Goal: Information Seeking & Learning: Learn about a topic

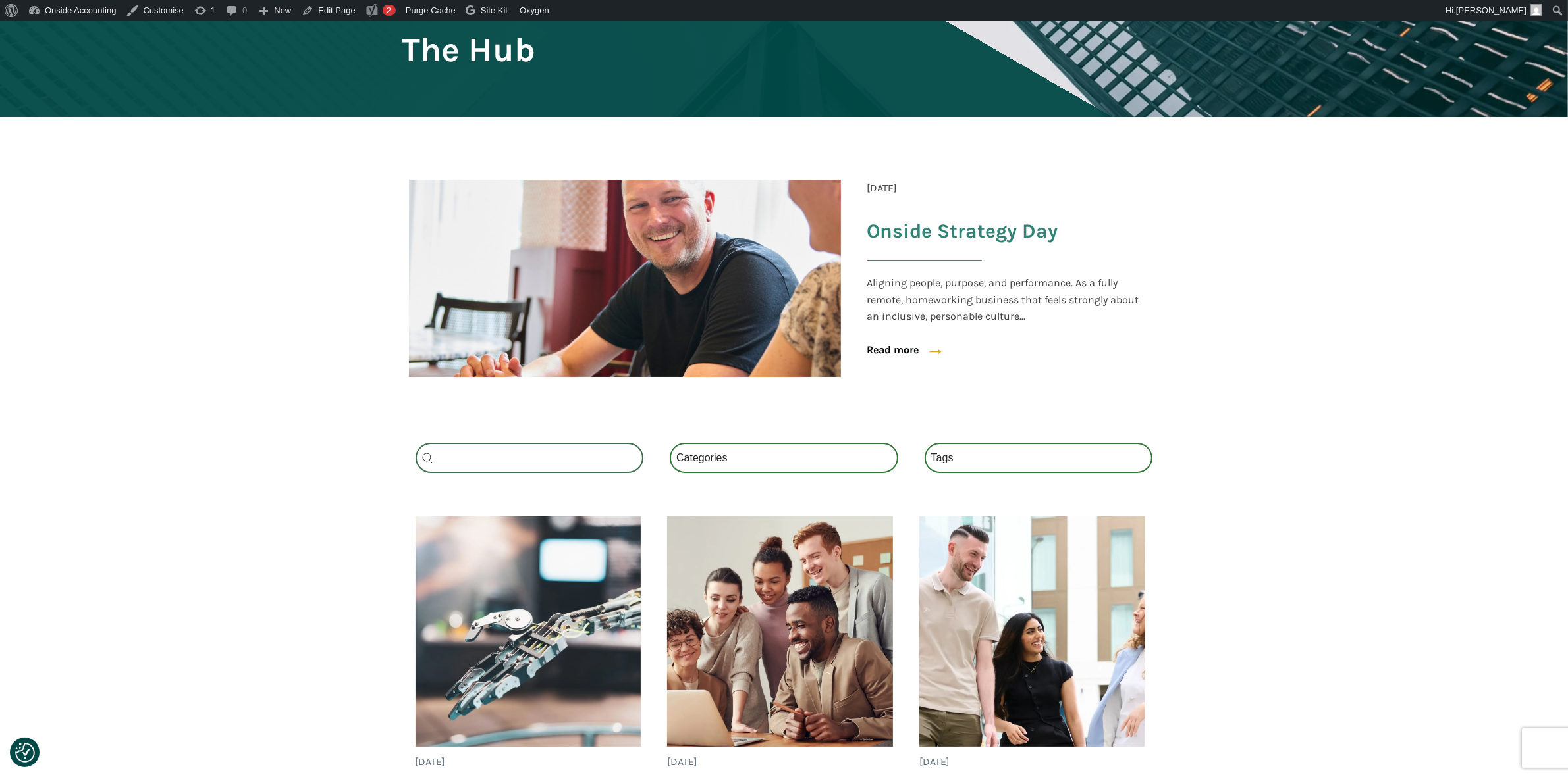
scroll to position [165, 0]
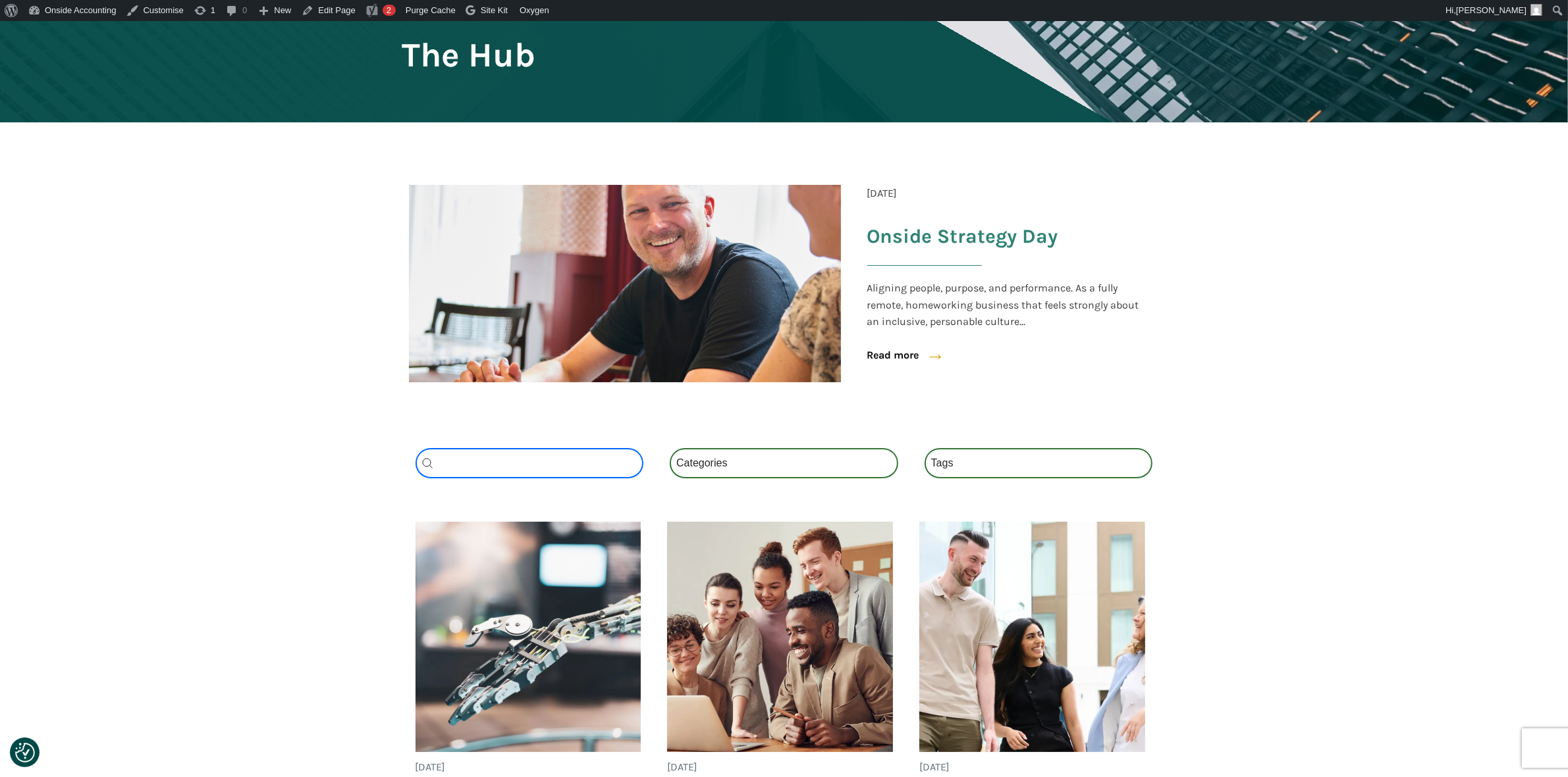
click at [451, 458] on input "Search content" at bounding box center [530, 463] width 228 height 30
click at [746, 468] on select "Categories All (3) News (2) Fact Sheets (1)" at bounding box center [784, 463] width 228 height 30
click at [1018, 464] on select "Tags National Insurance (1) Schemes (1) Tax (1)" at bounding box center [1038, 463] width 228 height 30
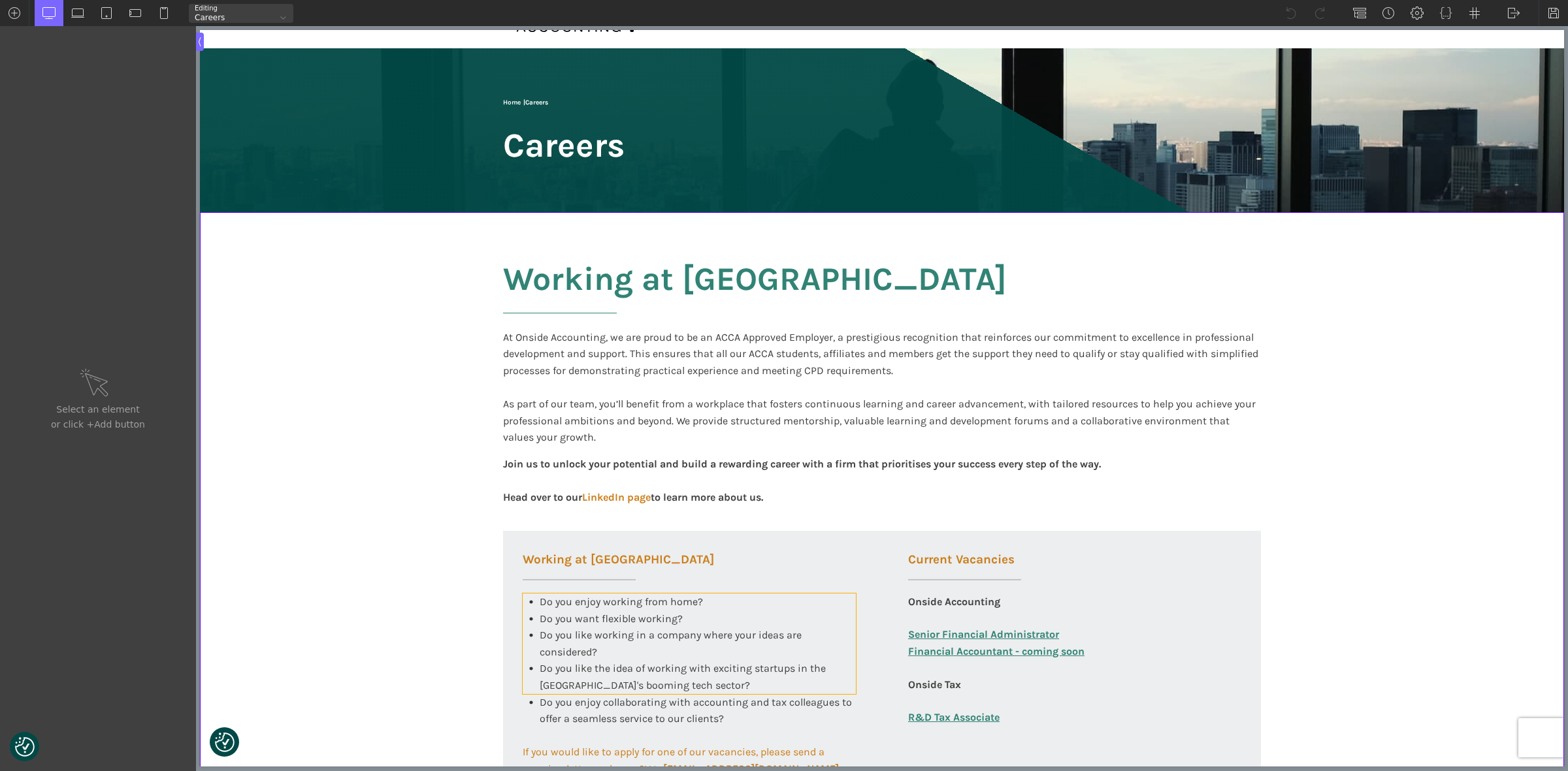
scroll to position [163, 0]
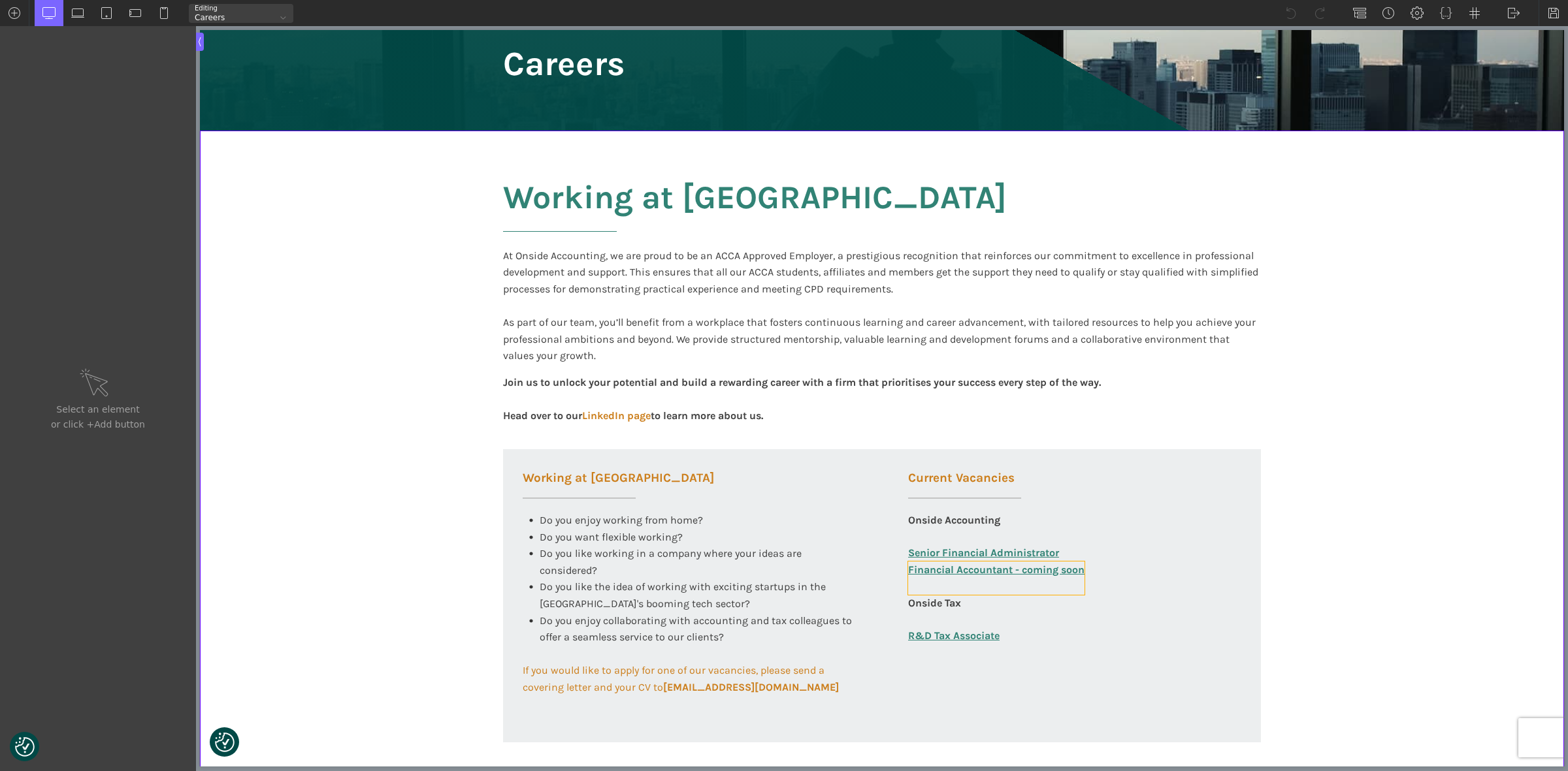
click at [939, 581] on link "Financial Accountant - coming soon" at bounding box center [996, 578] width 176 height 33
type input "link_text-360-585"
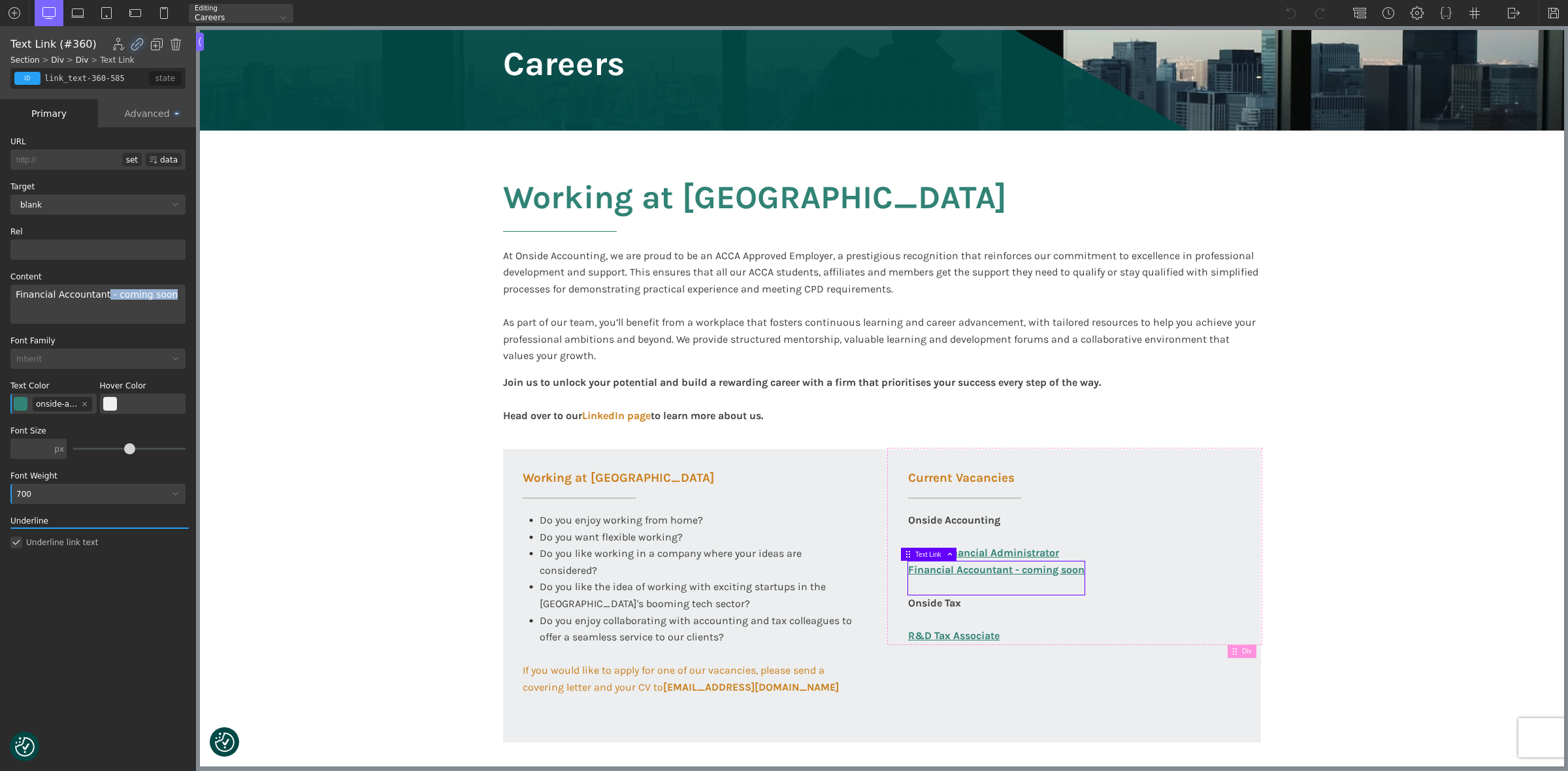
drag, startPoint x: 298, startPoint y: 326, endPoint x: 202, endPoint y: 295, distance: 100.9
click at [33, 152] on input "http://" at bounding box center [66, 159] width 112 height 20
click at [27, 163] on input "http://" at bounding box center [66, 159] width 112 height 20
paste input "[URL][DOMAIN_NAME][PERSON_NAME]"
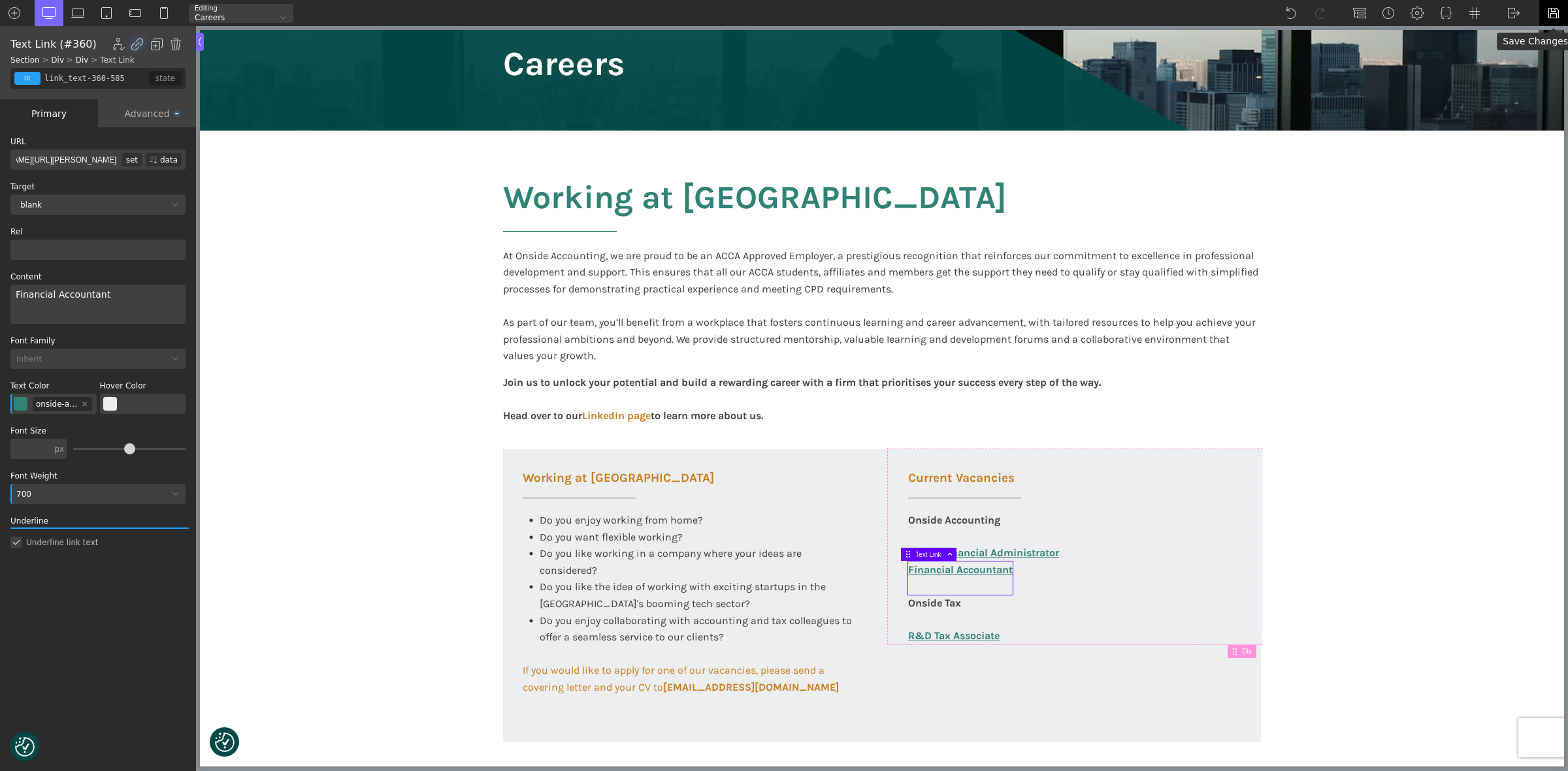
type input "httphttp://[DOMAIN_NAME][URL][PERSON_NAME]"
click at [1552, 6] on img at bounding box center [1553, 13] width 13 height 13
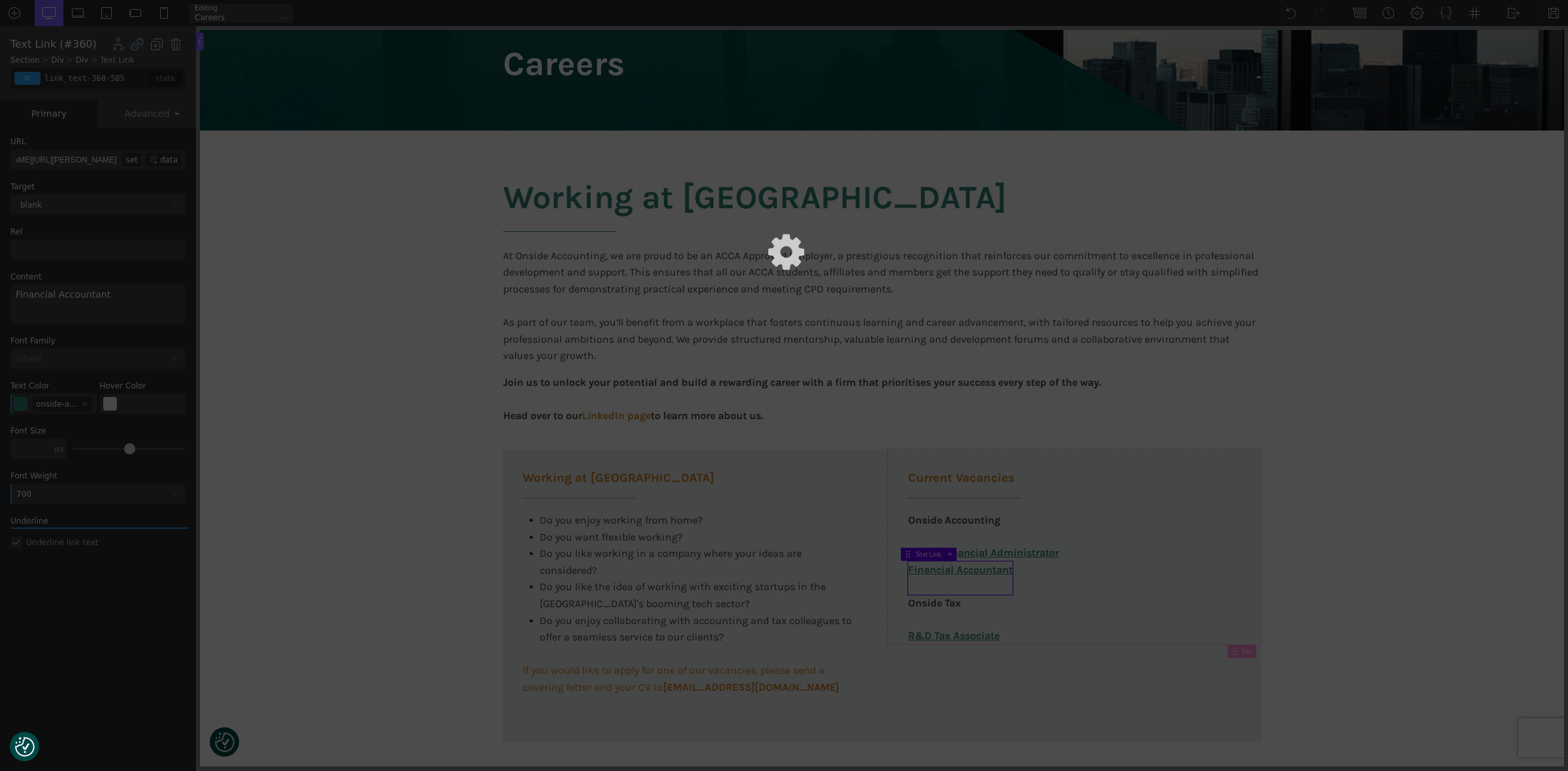
scroll to position [0, 0]
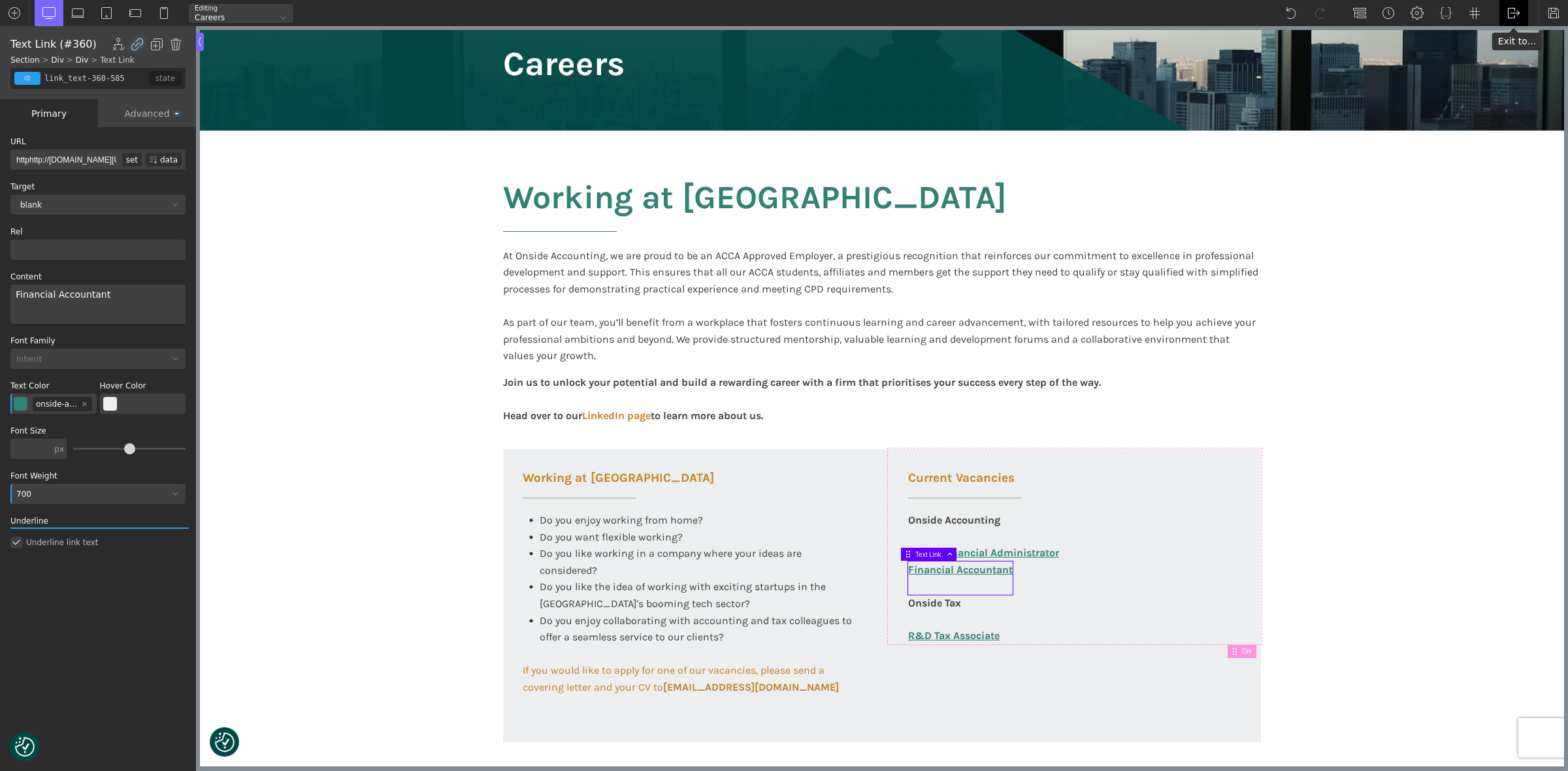
click at [1515, 7] on img at bounding box center [1514, 13] width 13 height 13
click at [95, 162] on input "httphttp://[DOMAIN_NAME][URL][PERSON_NAME]" at bounding box center [66, 159] width 112 height 20
click at [95, 162] on input "text" at bounding box center [66, 159] width 112 height 20
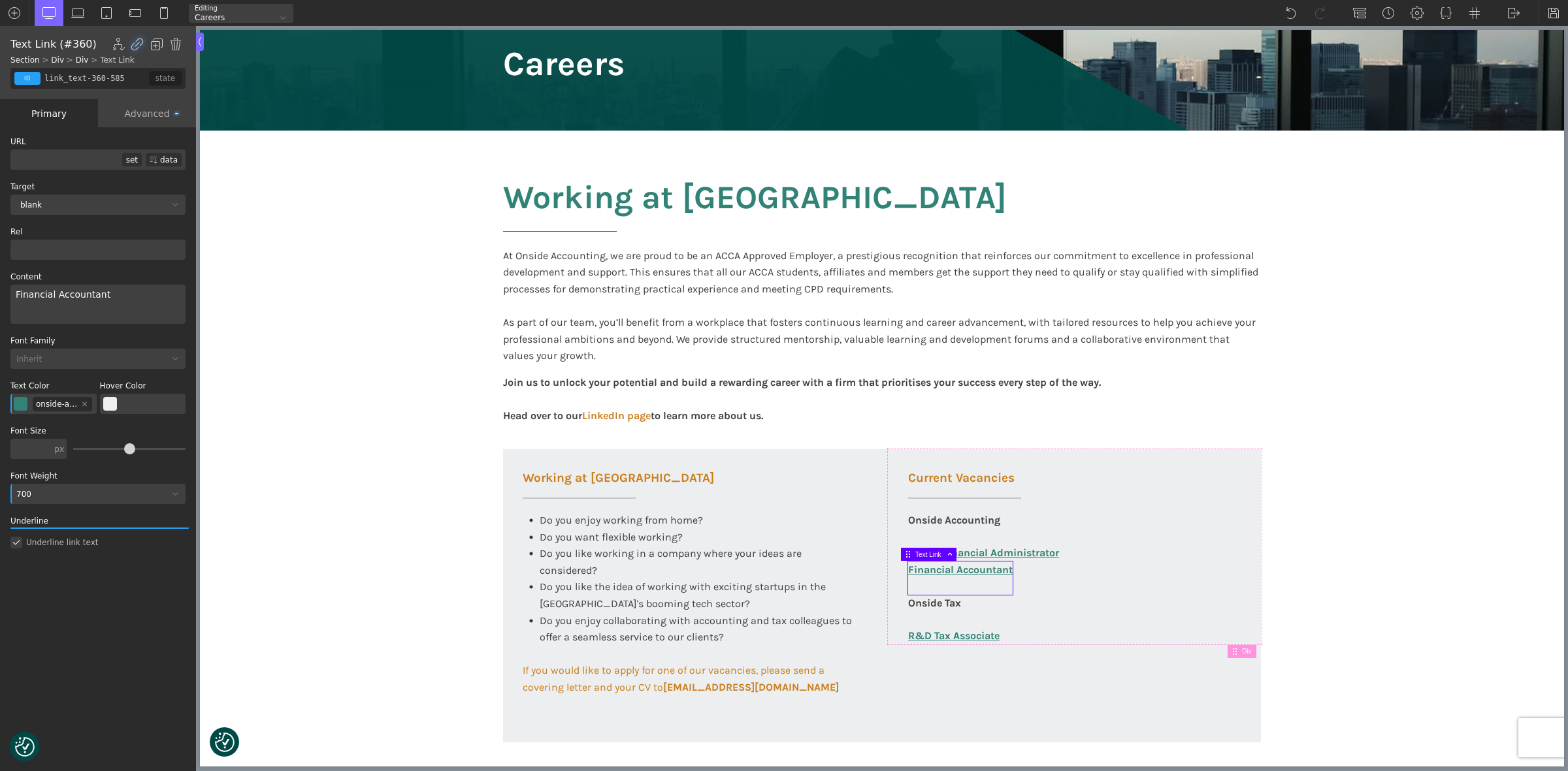
paste input "[URL][DOMAIN_NAME][PERSON_NAME]"
type input "[URL][DOMAIN_NAME][PERSON_NAME]"
click at [232, 204] on section "Working at [GEOGRAPHIC_DATA] At Onside Accounting, we are proud to be an ACCA A…" at bounding box center [881, 478] width 1364 height 696
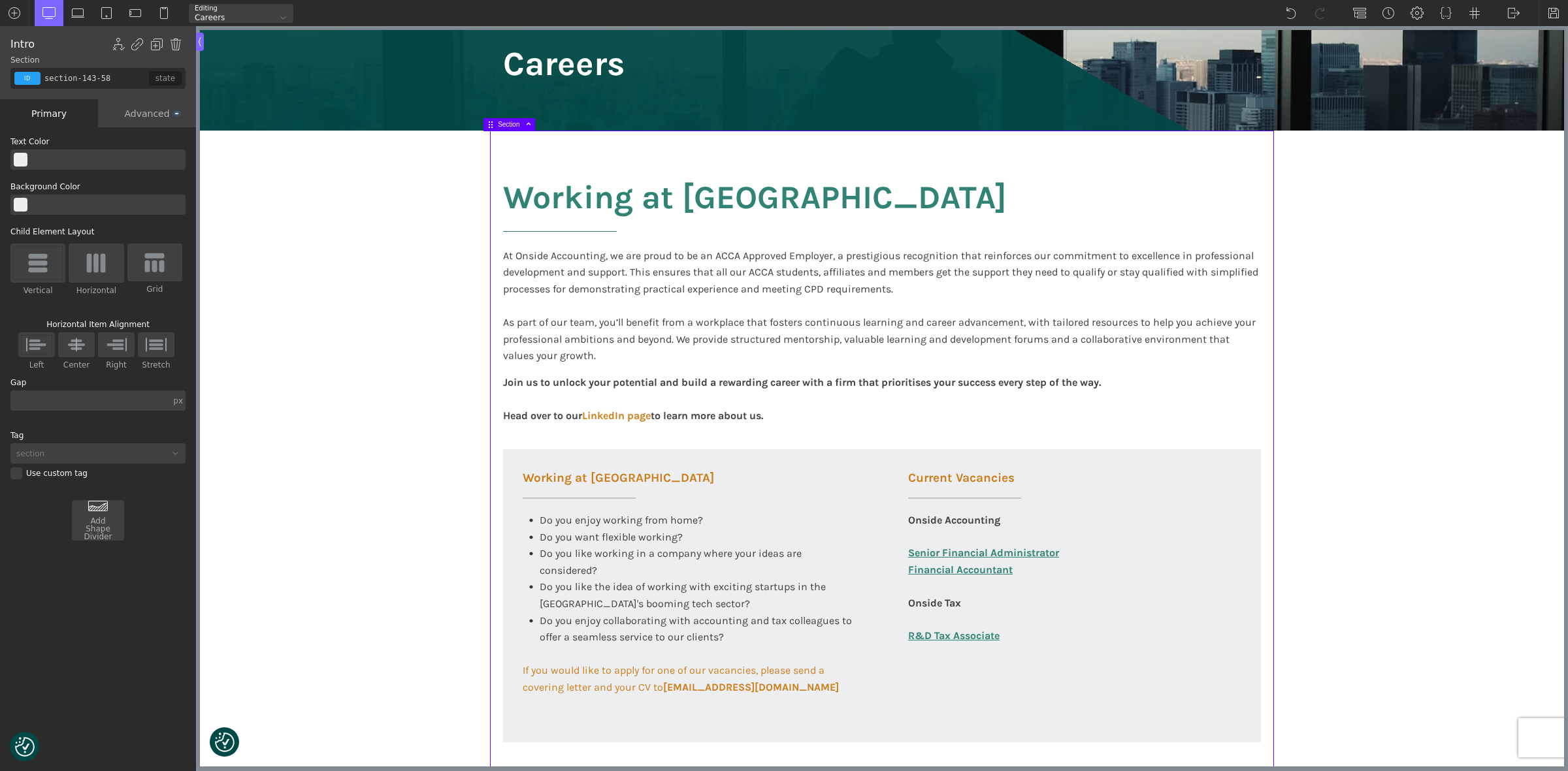
click at [152, 112] on div "Advanced" at bounding box center [146, 113] width 98 height 28
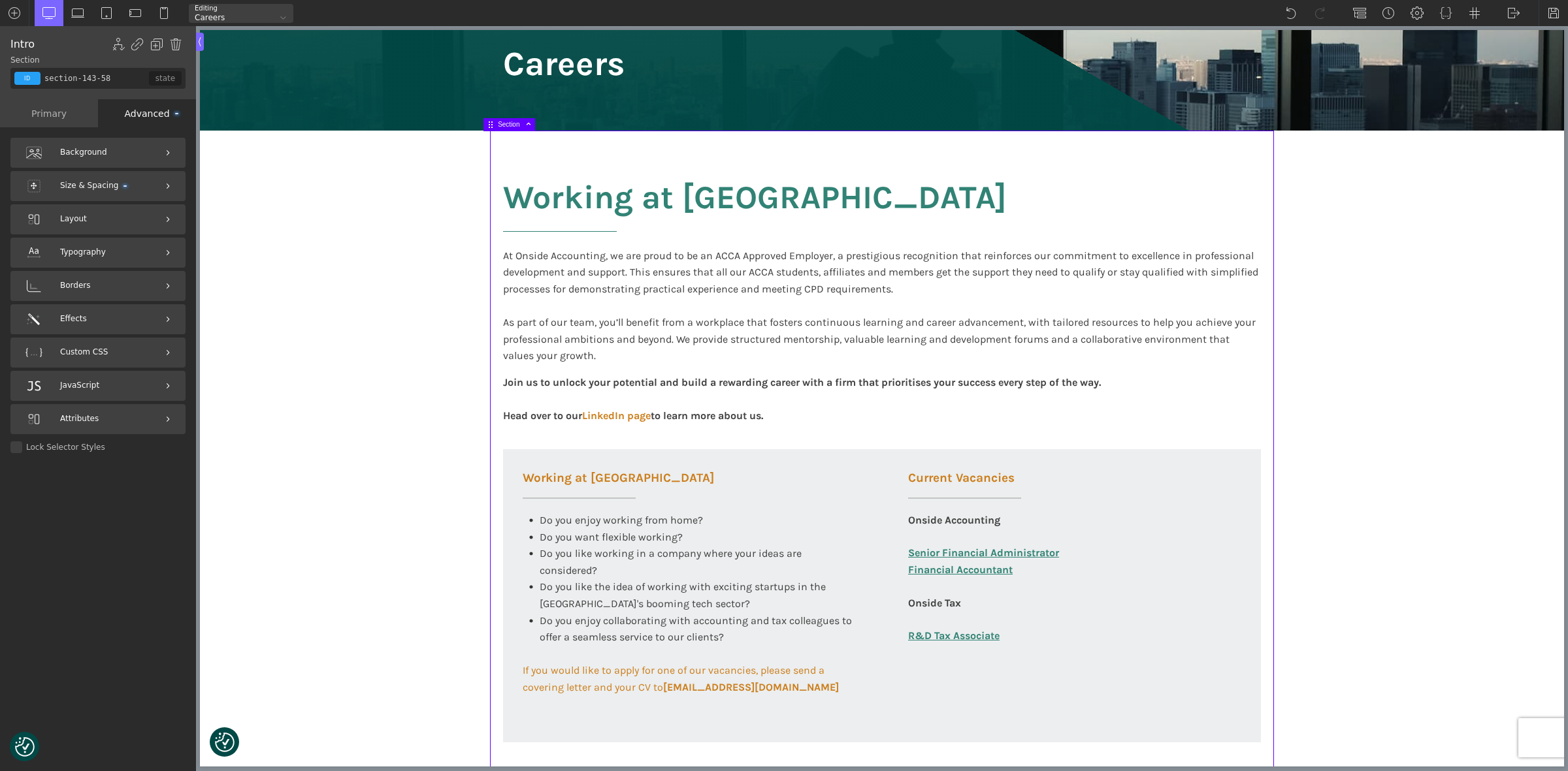
click at [51, 115] on div "Primary" at bounding box center [49, 113] width 98 height 28
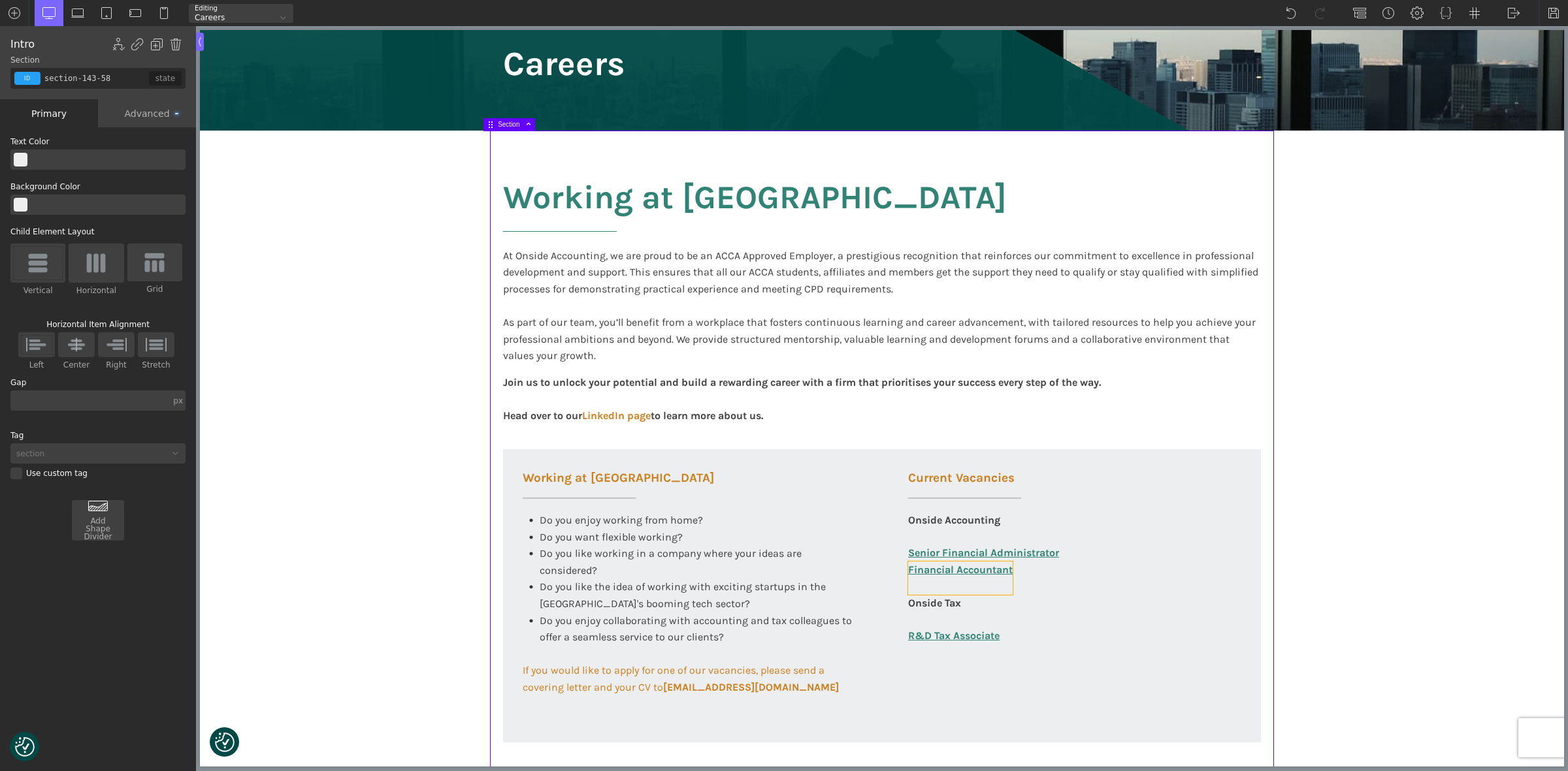
click at [1001, 584] on link "Financial Accountant" at bounding box center [960, 578] width 104 height 33
type input "link_text-360-585"
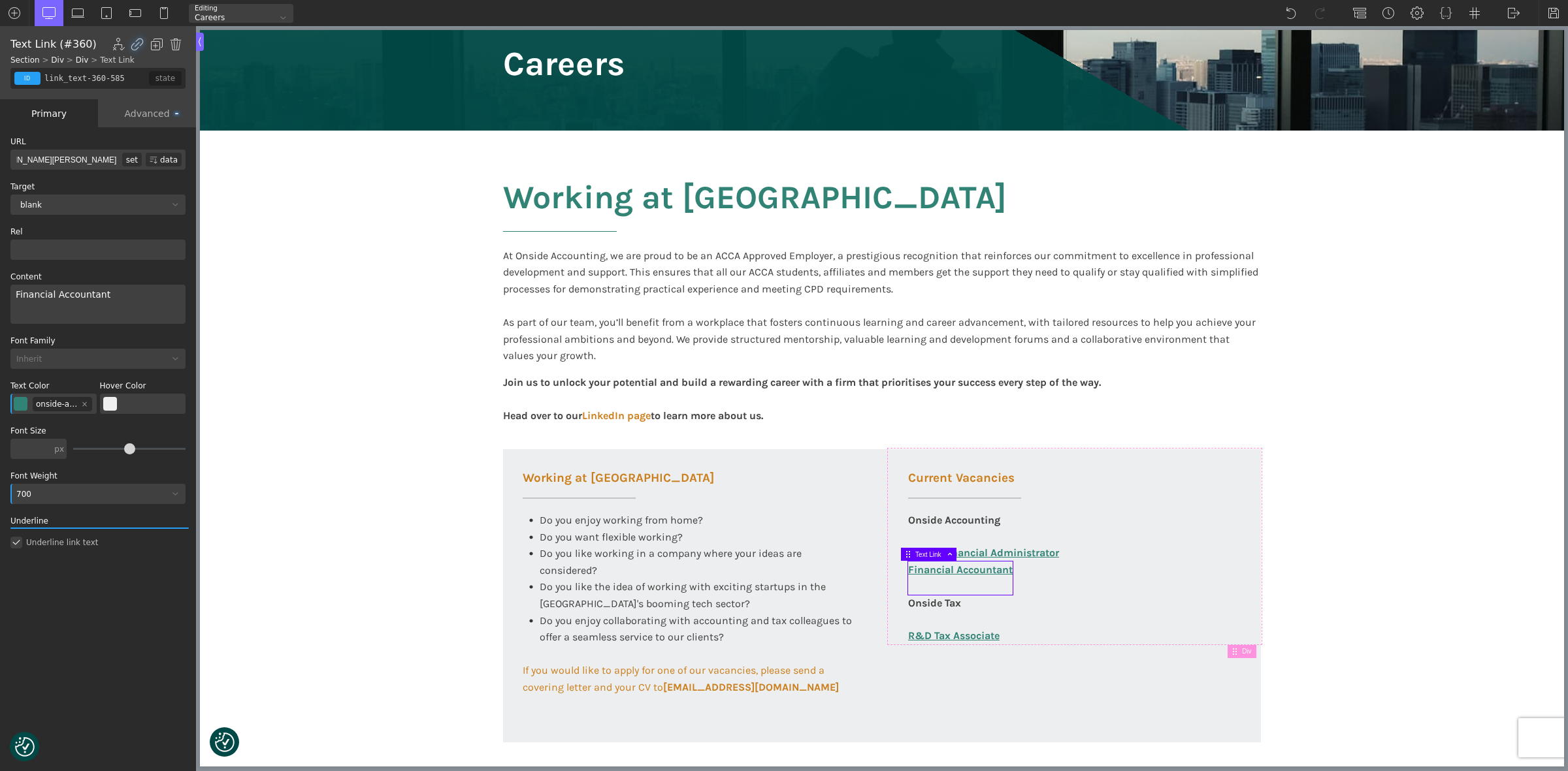
drag, startPoint x: 83, startPoint y: 158, endPoint x: 111, endPoint y: 158, distance: 28.0
click at [111, 158] on input "[URL][DOMAIN_NAME][PERSON_NAME]" at bounding box center [66, 159] width 112 height 20
click at [1553, 7] on img at bounding box center [1553, 13] width 13 height 13
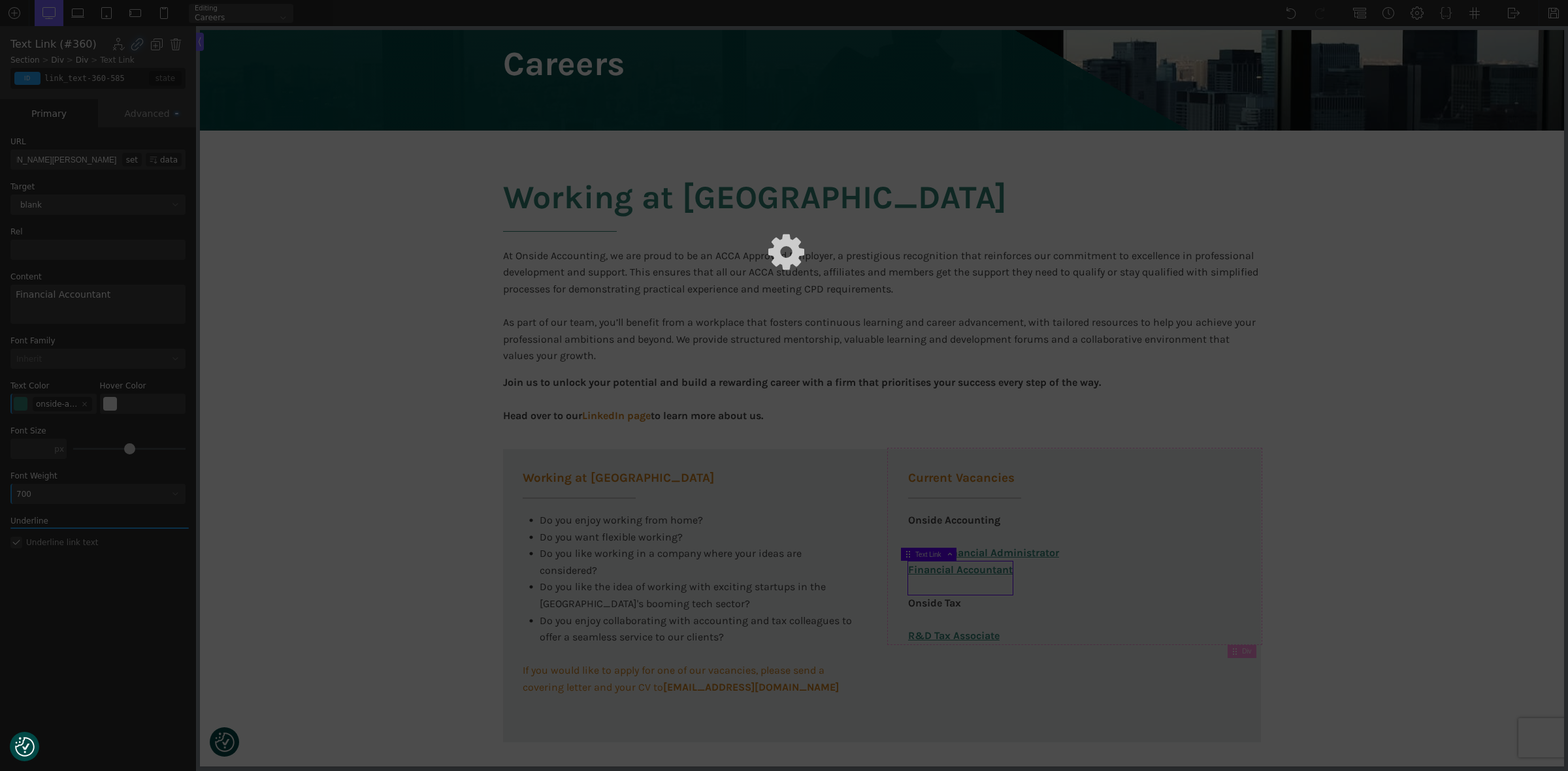
scroll to position [0, 0]
